Goal: Task Accomplishment & Management: Manage account settings

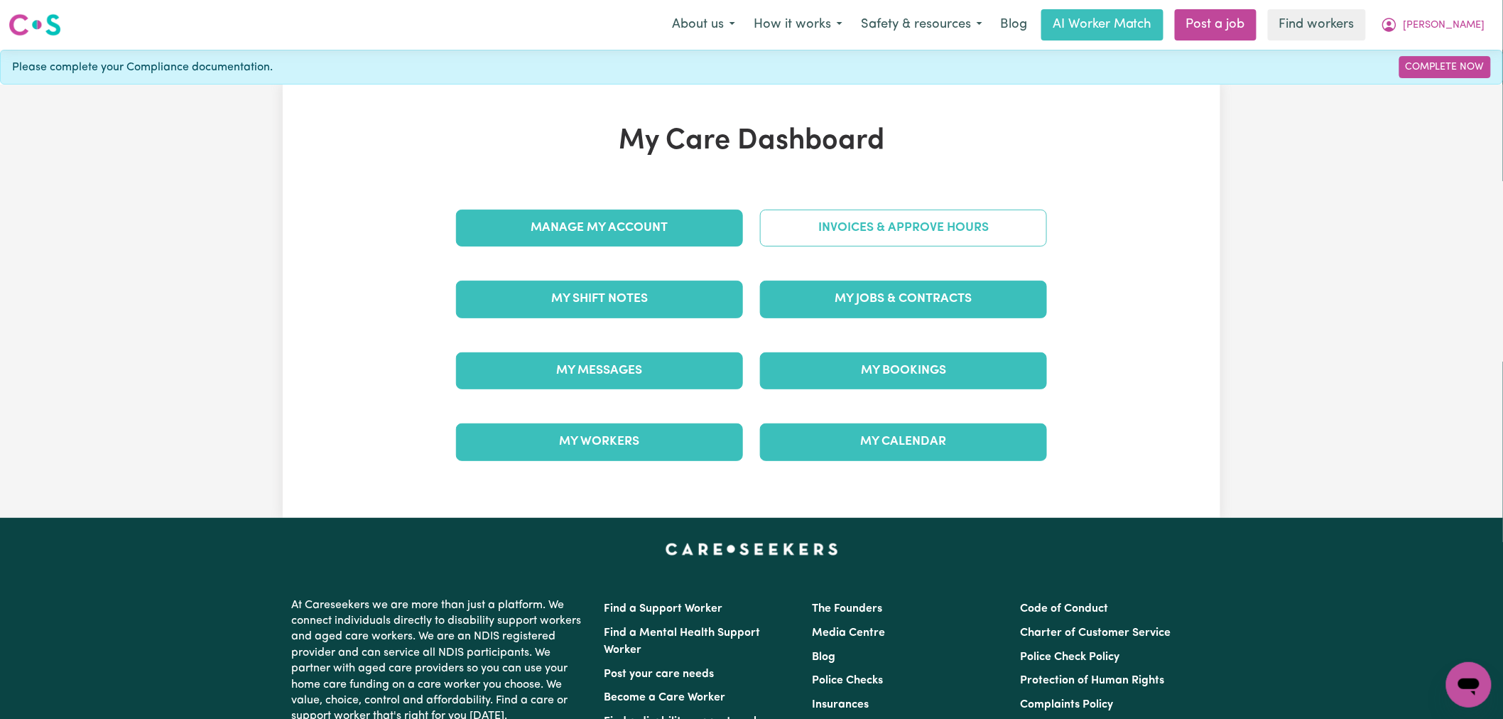
click at [933, 224] on link "Invoices & Approve Hours" at bounding box center [903, 228] width 287 height 37
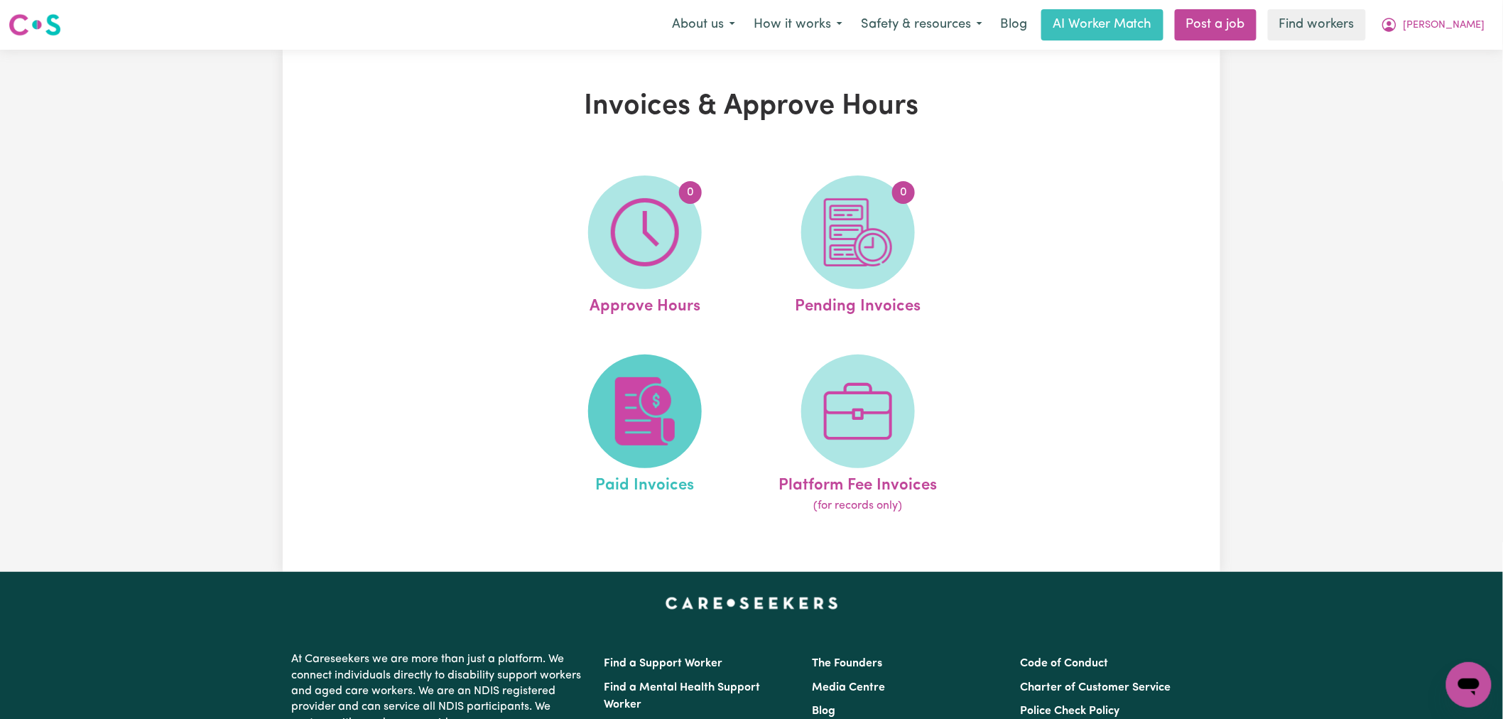
click at [611, 438] on img at bounding box center [645, 411] width 68 height 68
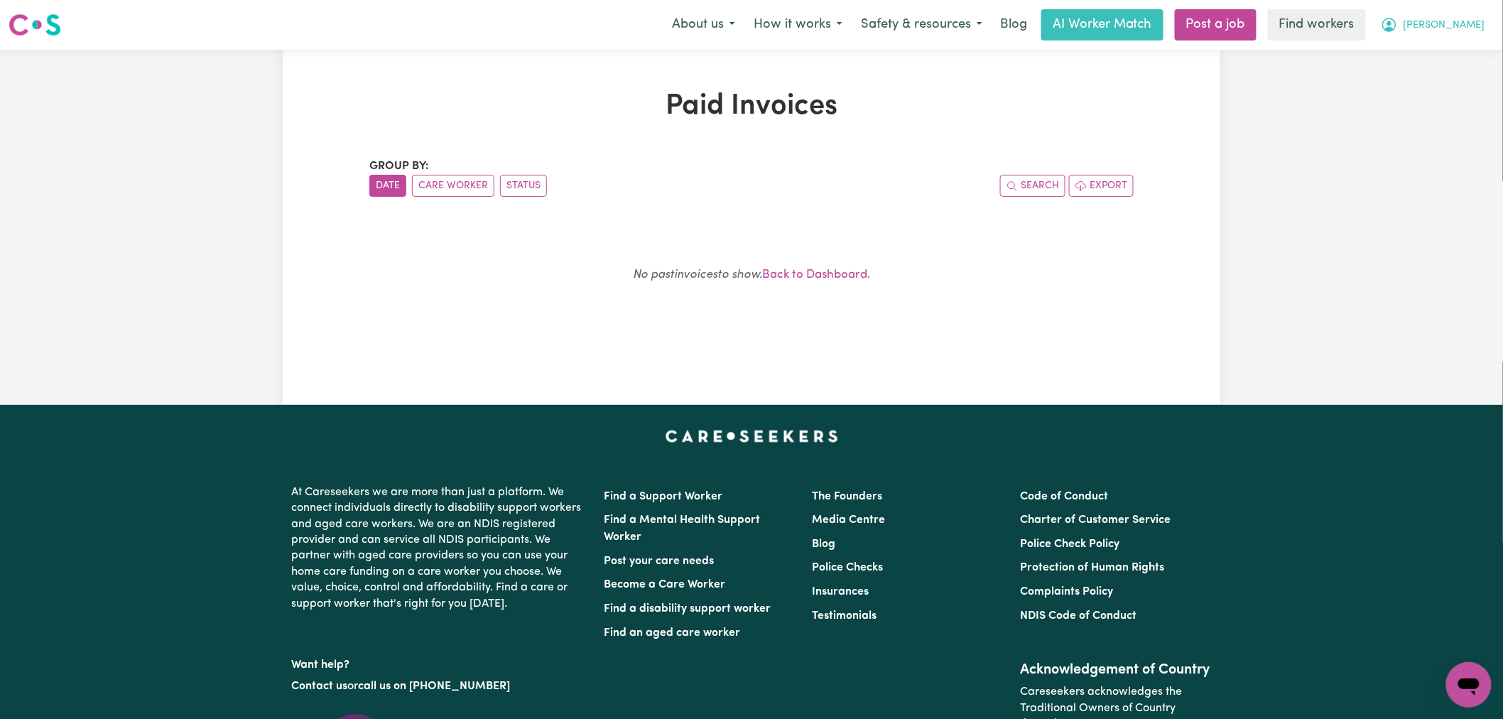
click at [1452, 26] on span "[PERSON_NAME]" at bounding box center [1444, 26] width 82 height 16
click at [1452, 55] on link "My Dashboard" at bounding box center [1437, 55] width 112 height 27
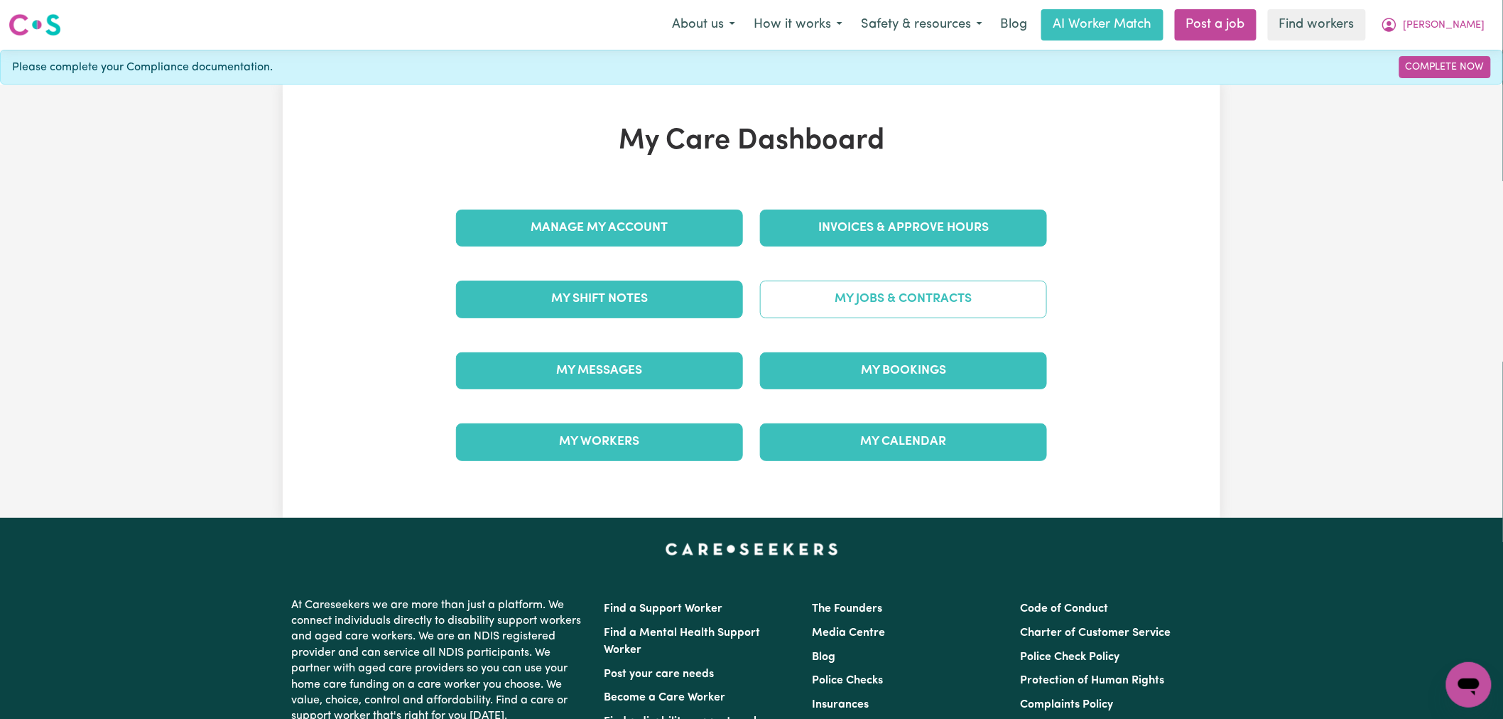
click at [911, 296] on link "My Jobs & Contracts" at bounding box center [903, 299] width 287 height 37
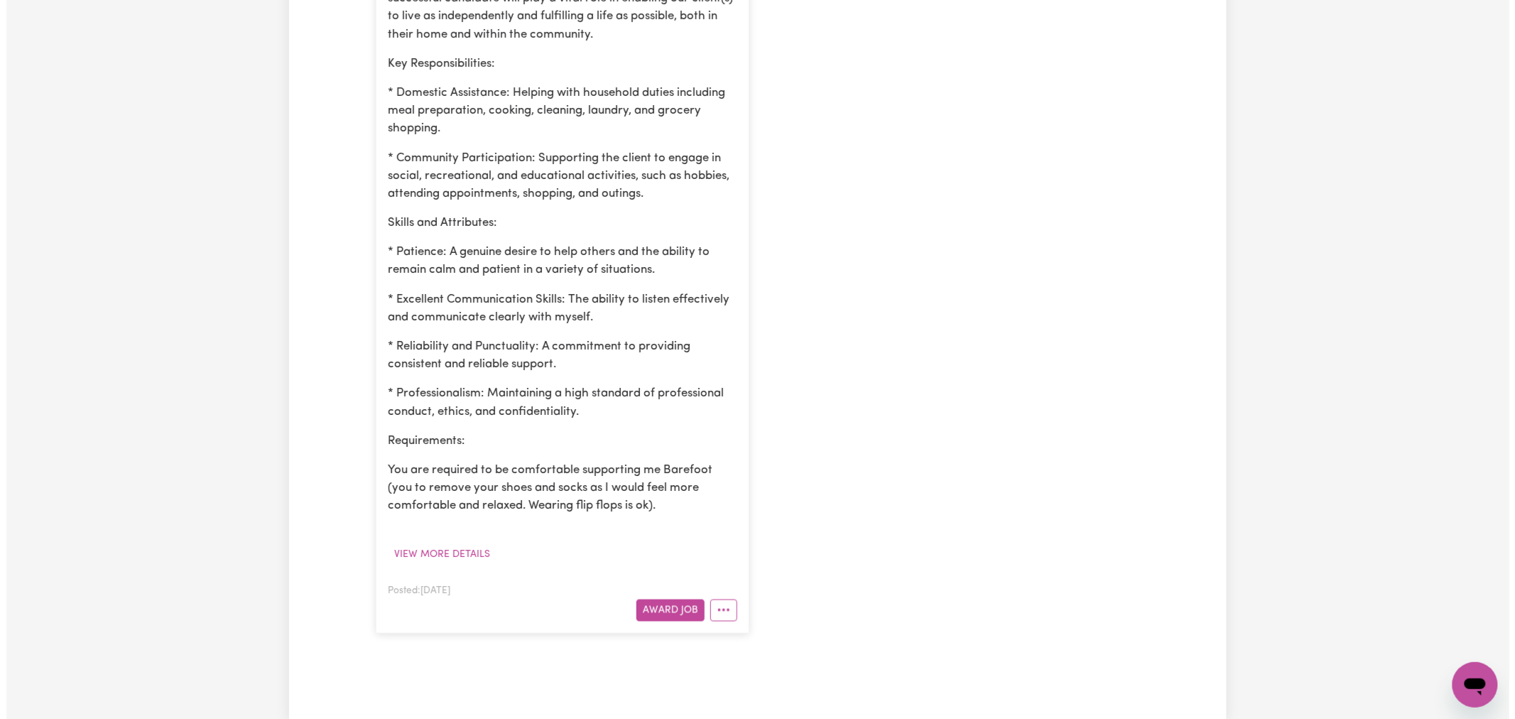
scroll to position [868, 0]
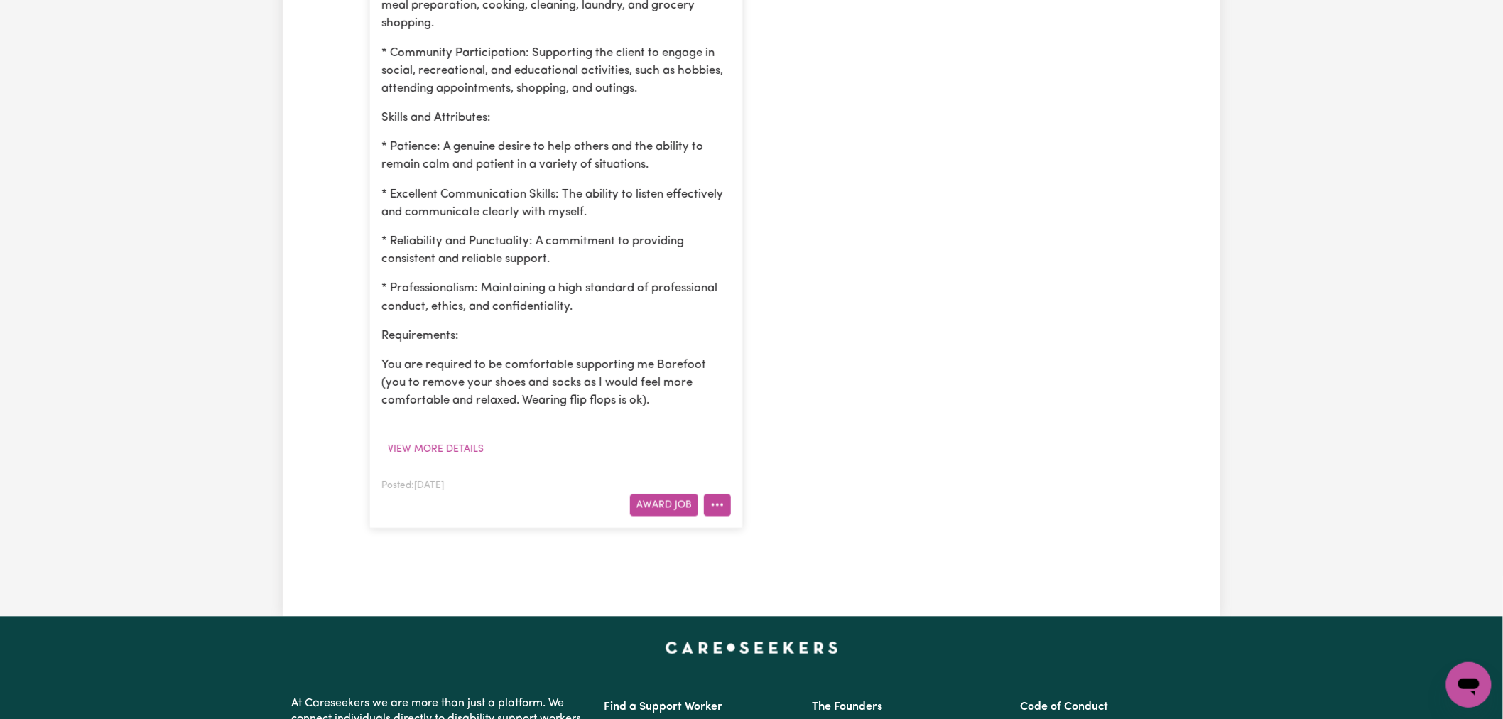
click at [719, 505] on icon "More options" at bounding box center [717, 505] width 14 height 14
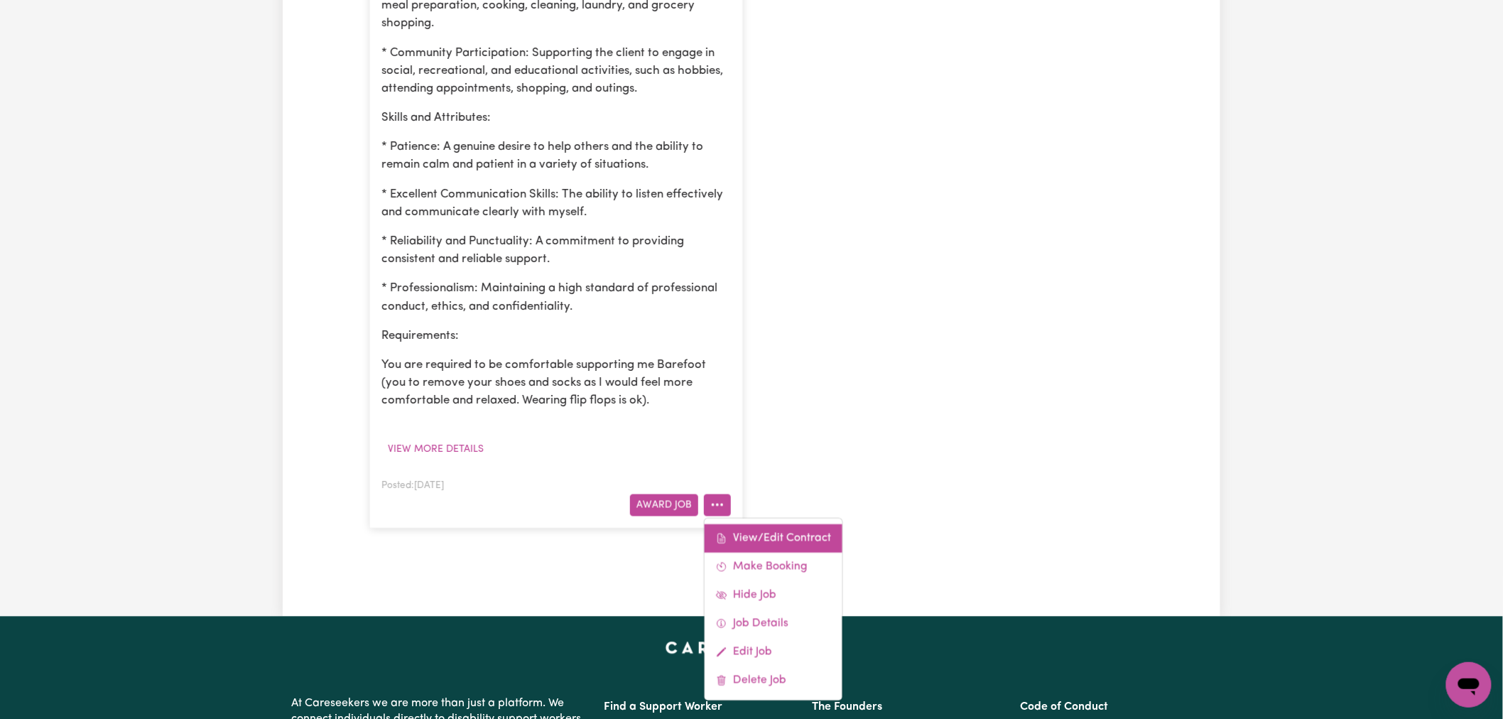
click at [758, 542] on link "View/Edit Contract" at bounding box center [774, 538] width 138 height 28
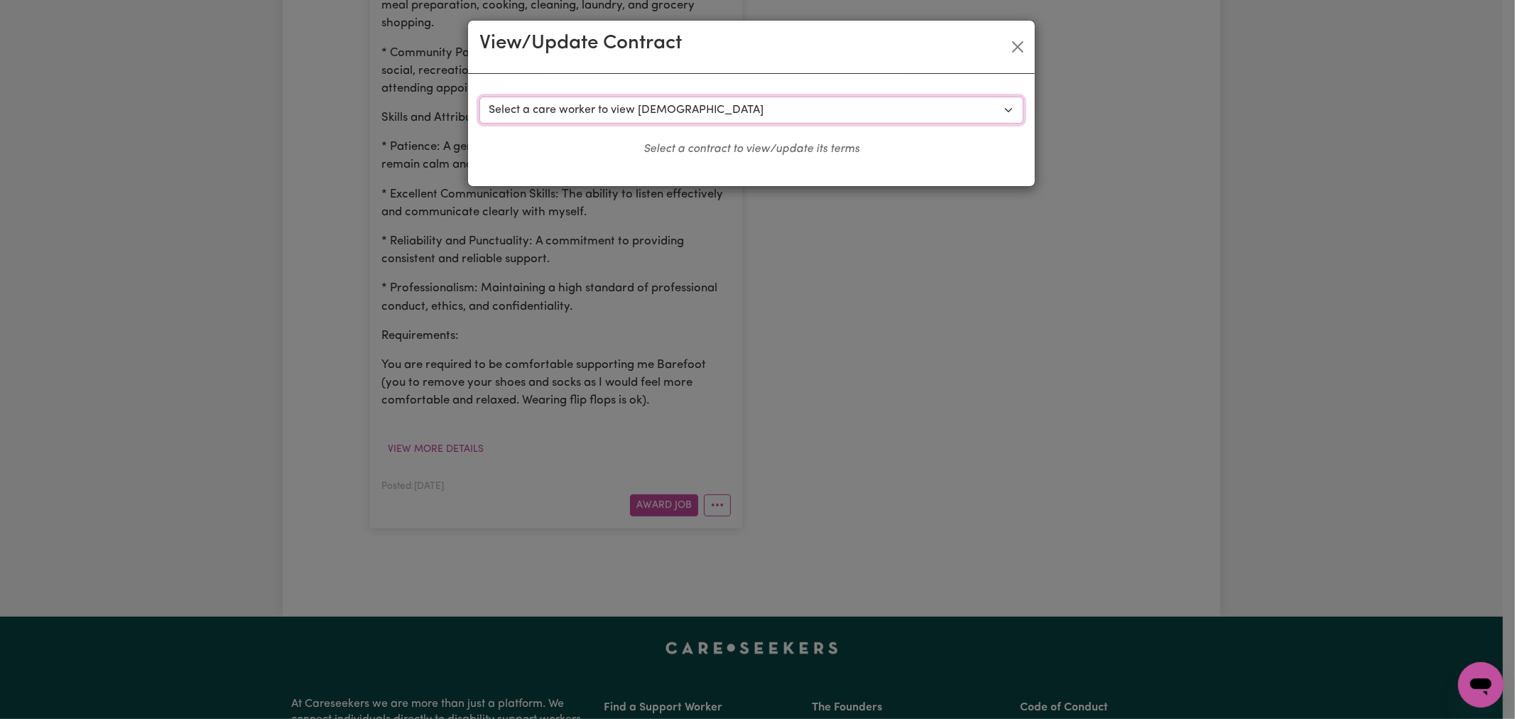
click at [719, 111] on select "Select a care worker to view [DEMOGRAPHIC_DATA] #10612 - [PERSON_NAME] (contrac…" at bounding box center [751, 110] width 544 height 27
click at [989, 287] on div "View/Update Contract Select a contract to view Select a care worker to view [DE…" at bounding box center [757, 359] width 1515 height 719
click at [1018, 40] on button "Close" at bounding box center [1017, 47] width 23 height 23
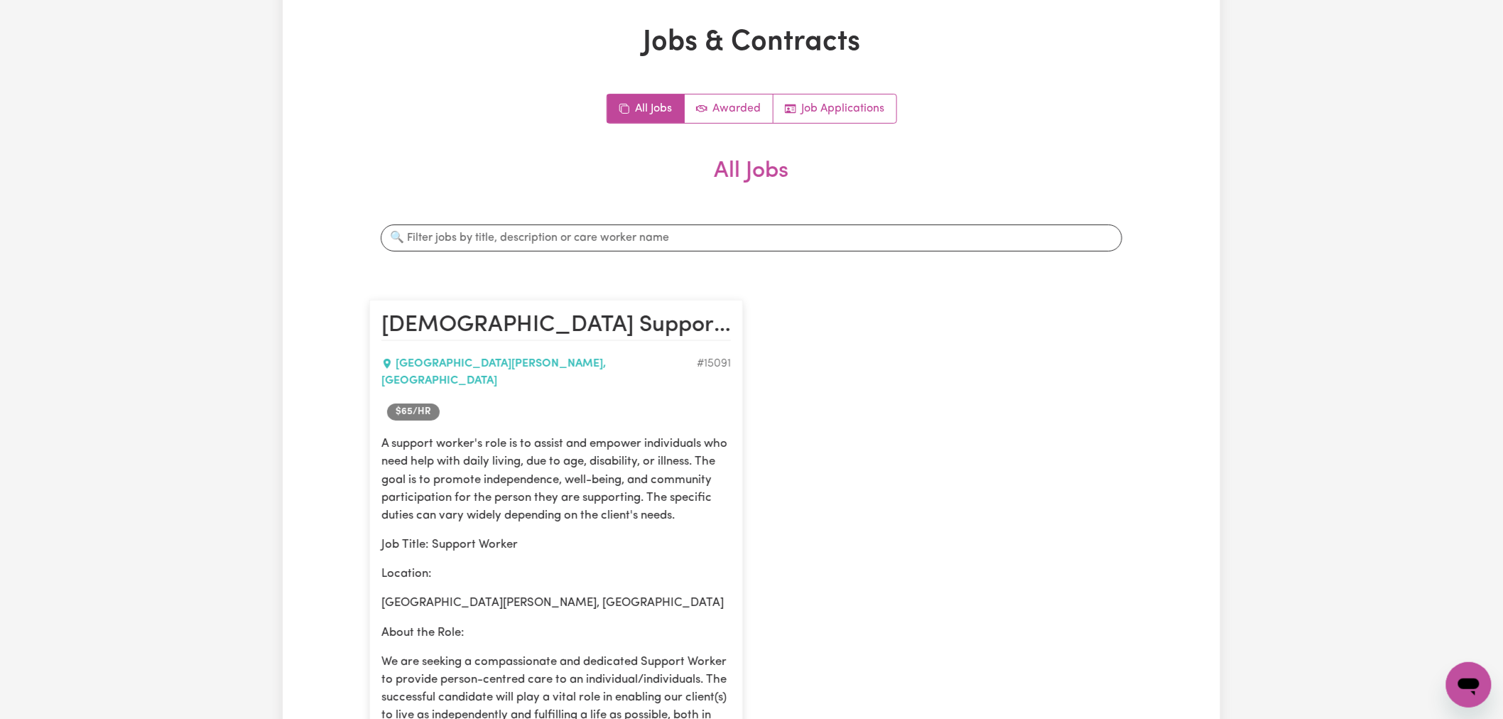
scroll to position [0, 0]
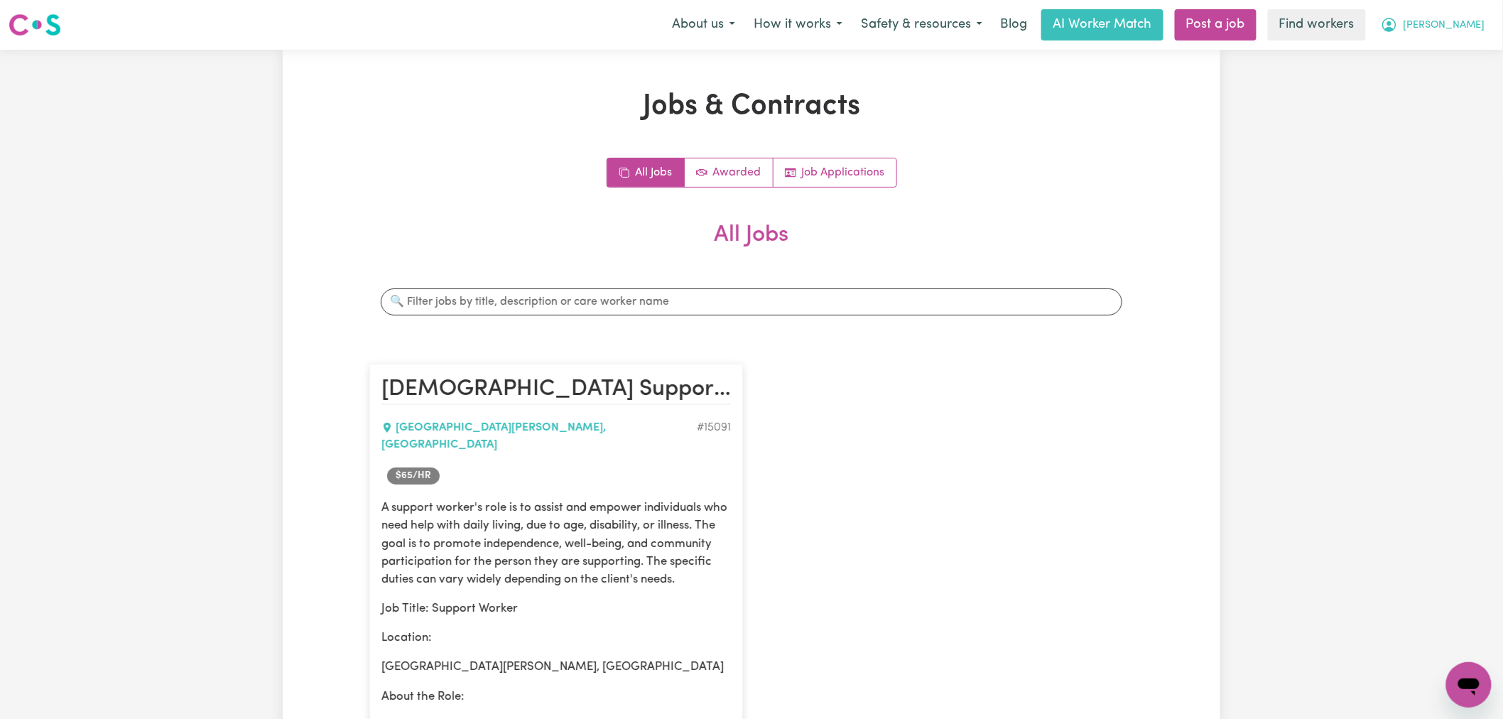
click at [1443, 33] on button "[PERSON_NAME]" at bounding box center [1432, 25] width 123 height 30
click at [1433, 89] on link "Logout" at bounding box center [1437, 81] width 112 height 27
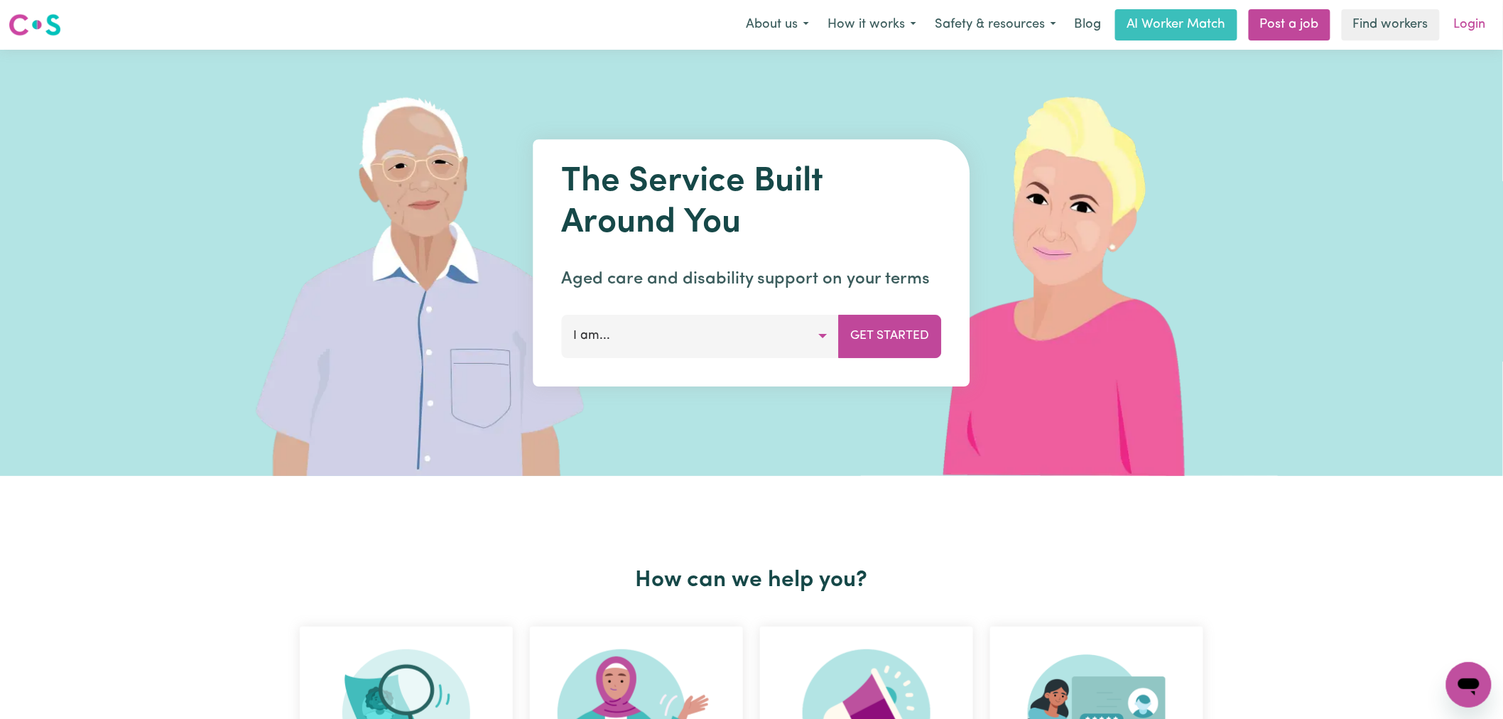
click at [1475, 23] on link "Login" at bounding box center [1469, 24] width 49 height 31
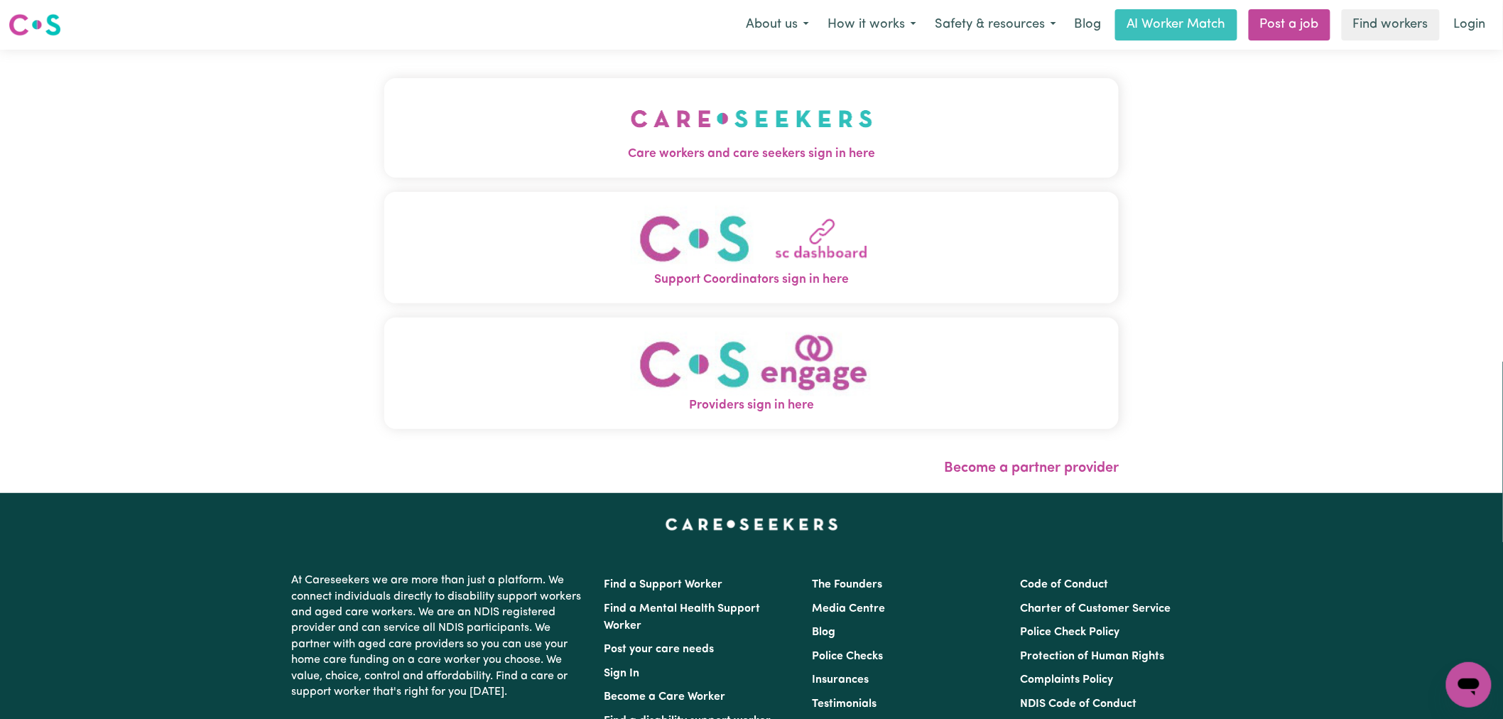
click at [631, 126] on img "Care workers and care seekers sign in here" at bounding box center [752, 118] width 242 height 53
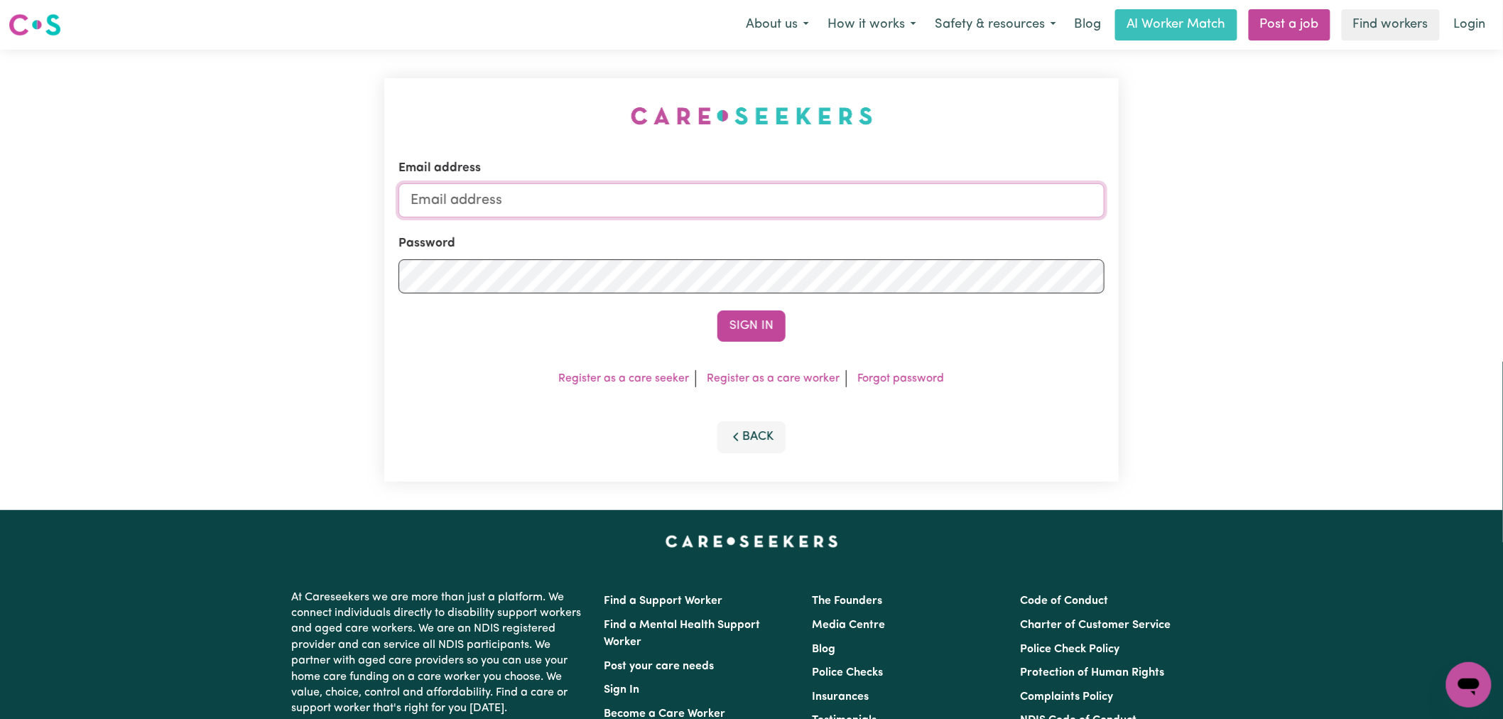
type input "[PERSON_NAME][EMAIL_ADDRESS][DOMAIN_NAME]"
click at [746, 320] on button "Sign In" at bounding box center [751, 325] width 68 height 31
